Goal: Task Accomplishment & Management: Manage account settings

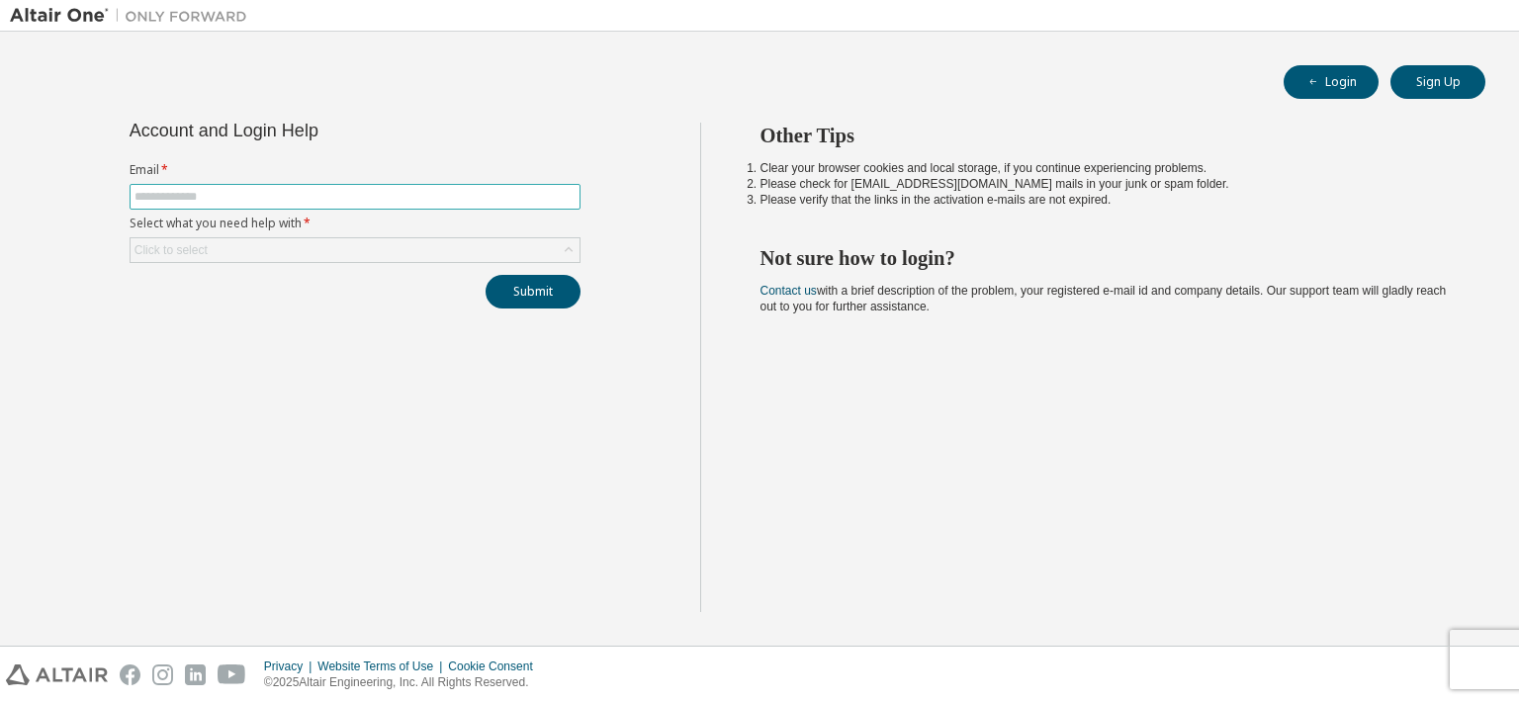
click at [167, 192] on input "text" at bounding box center [355, 197] width 441 height 16
type input "**********"
click at [524, 295] on button "Submit" at bounding box center [533, 292] width 95 height 34
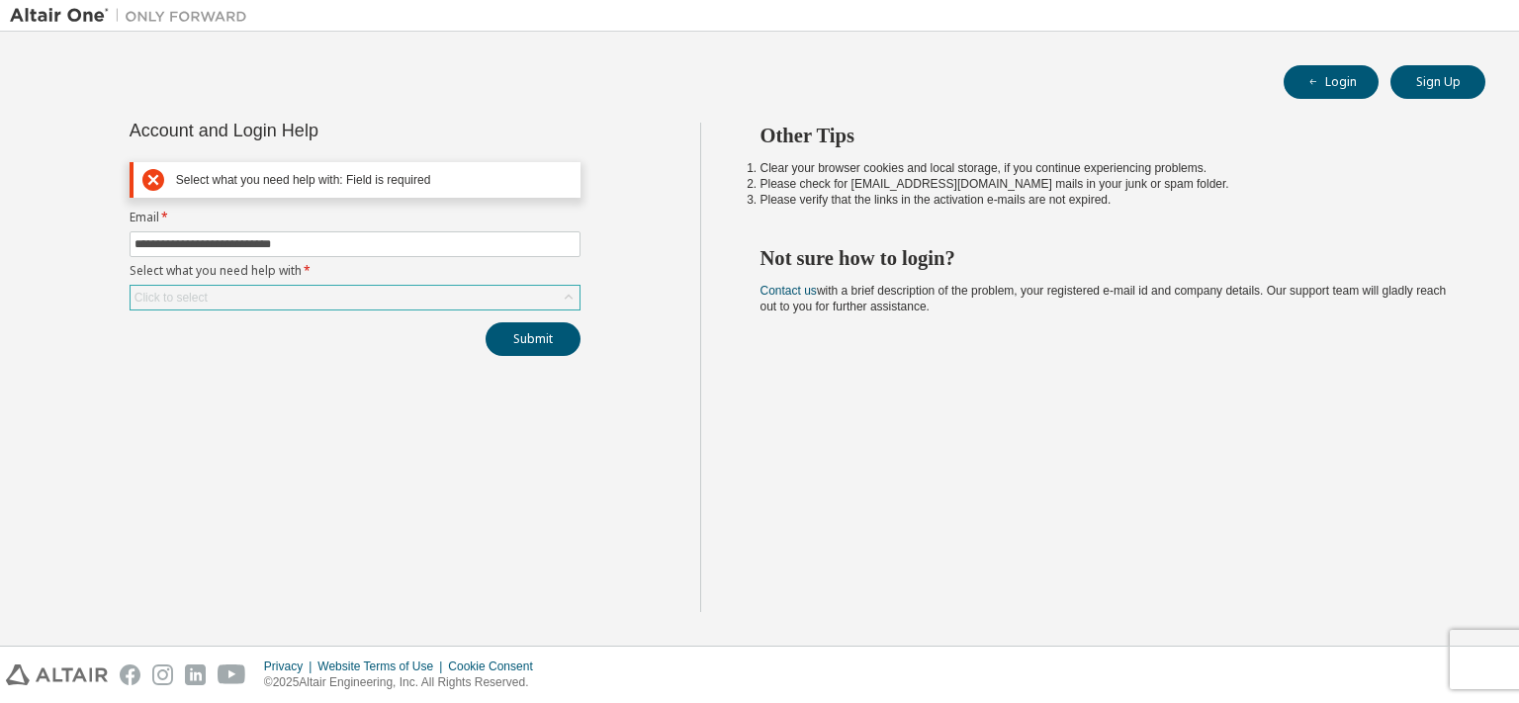
click at [276, 296] on div "Click to select" at bounding box center [355, 298] width 449 height 24
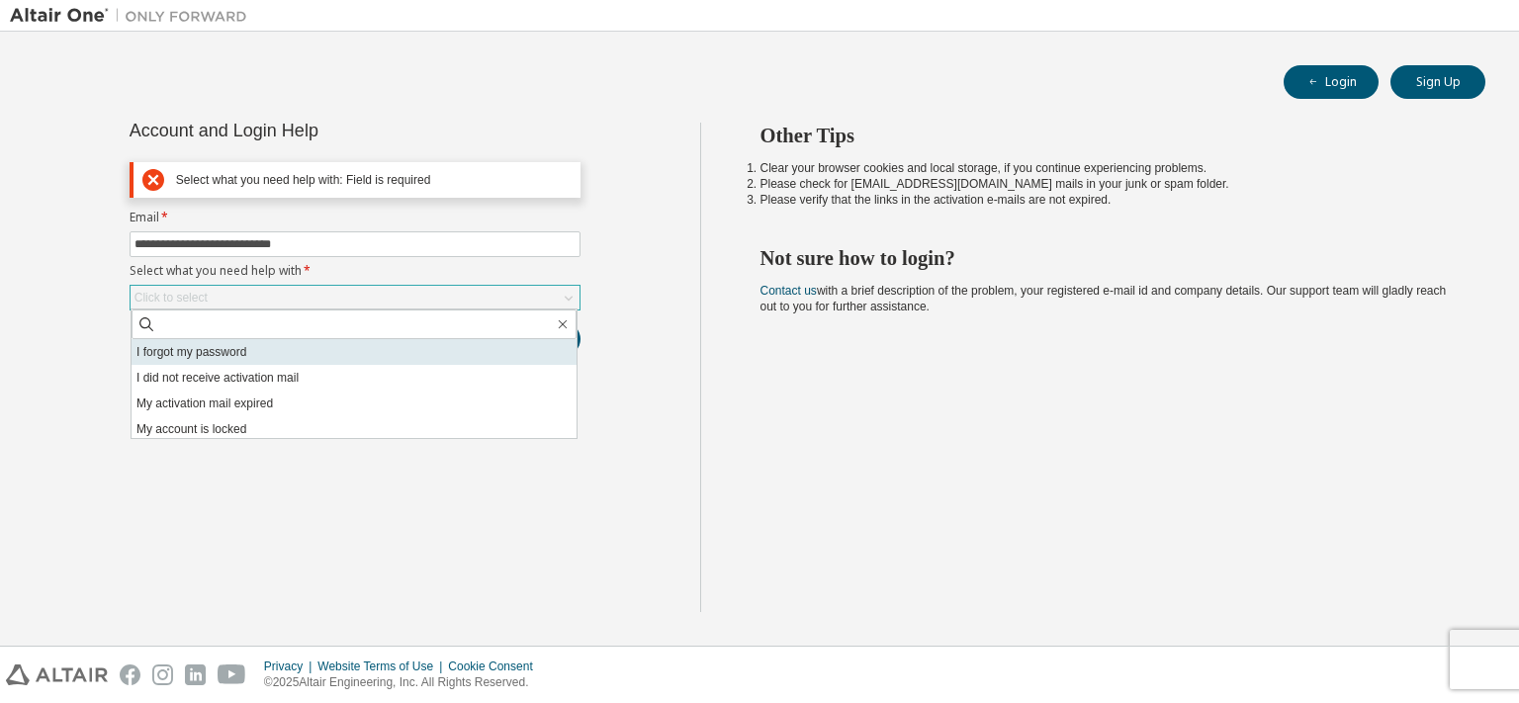
click at [253, 343] on li "I forgot my password" at bounding box center [354, 352] width 445 height 26
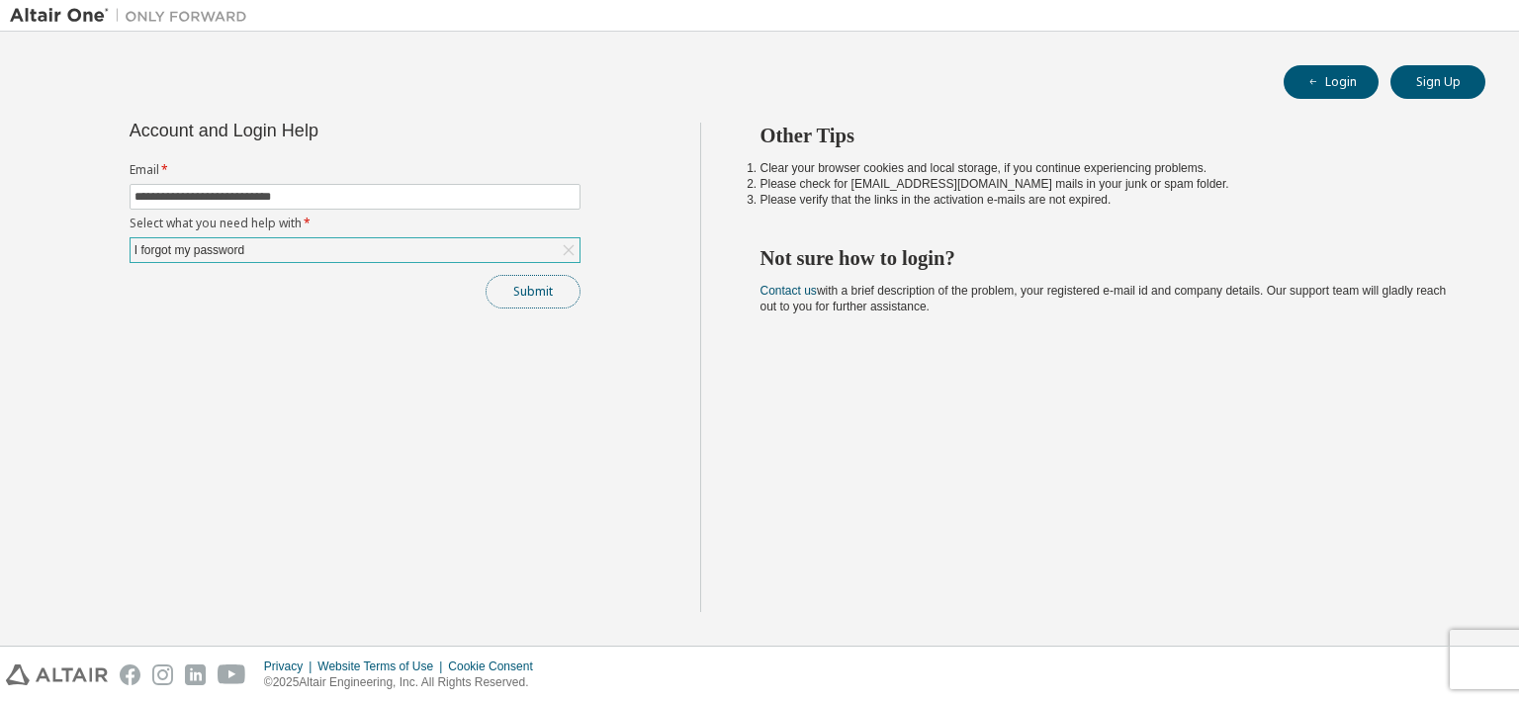
click at [532, 284] on button "Submit" at bounding box center [533, 292] width 95 height 34
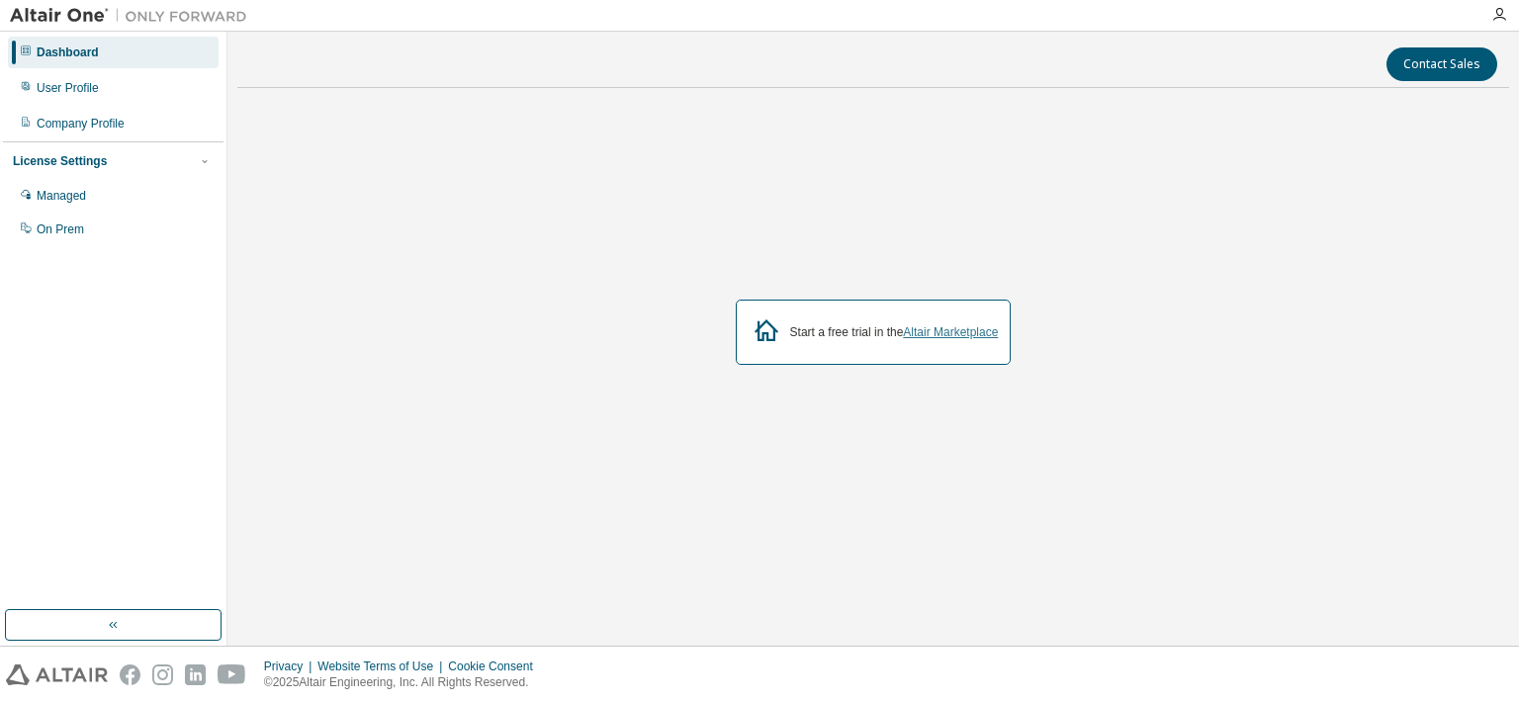
click at [960, 334] on link "Altair Marketplace" at bounding box center [950, 332] width 95 height 14
